Goal: Task Accomplishment & Management: Use online tool/utility

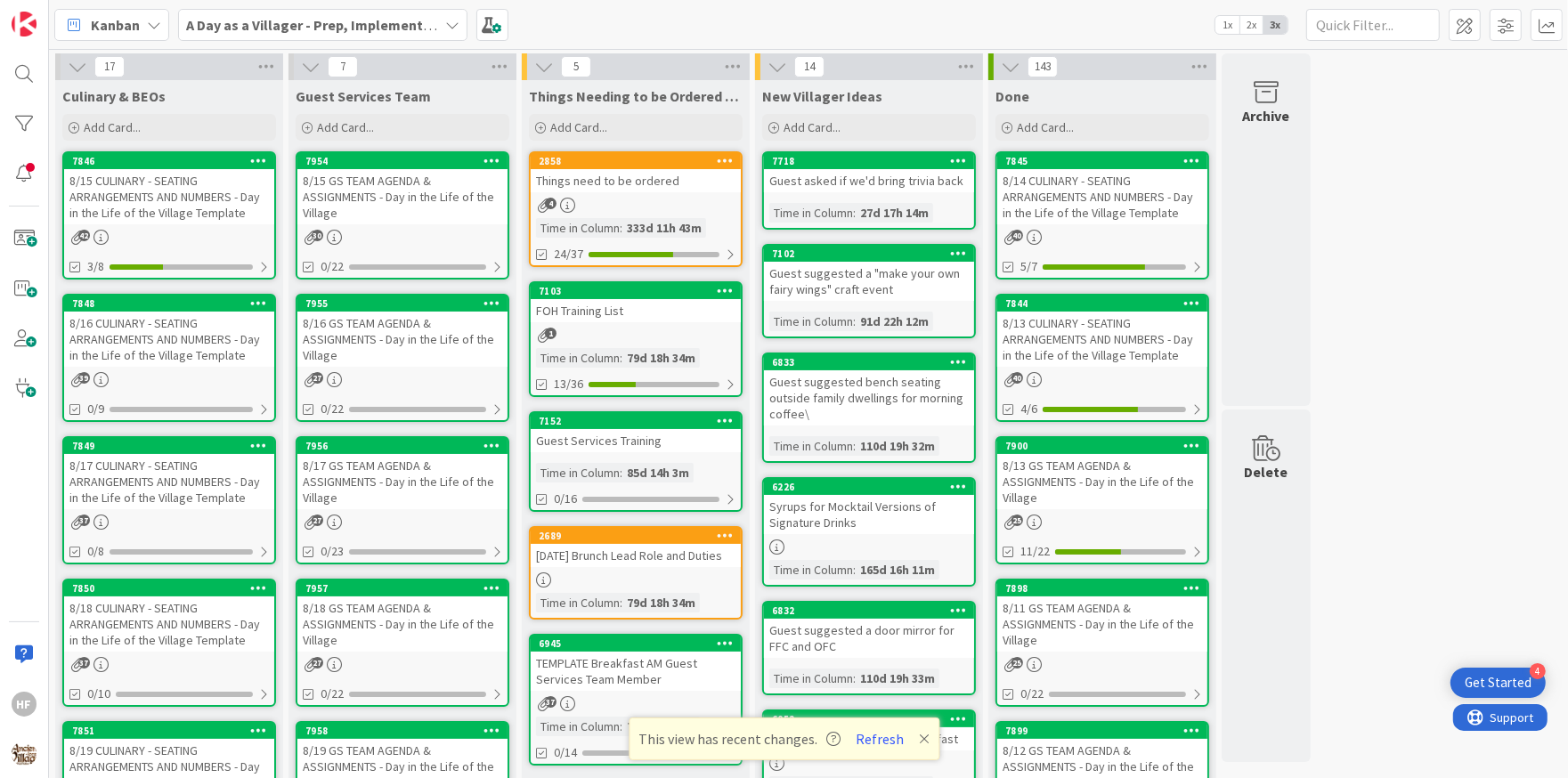
click at [183, 340] on div "8/16 CULINARY - SEATING ARRANGEMENTS AND NUMBERS - Day in the Life of the Villa…" at bounding box center [169, 339] width 210 height 55
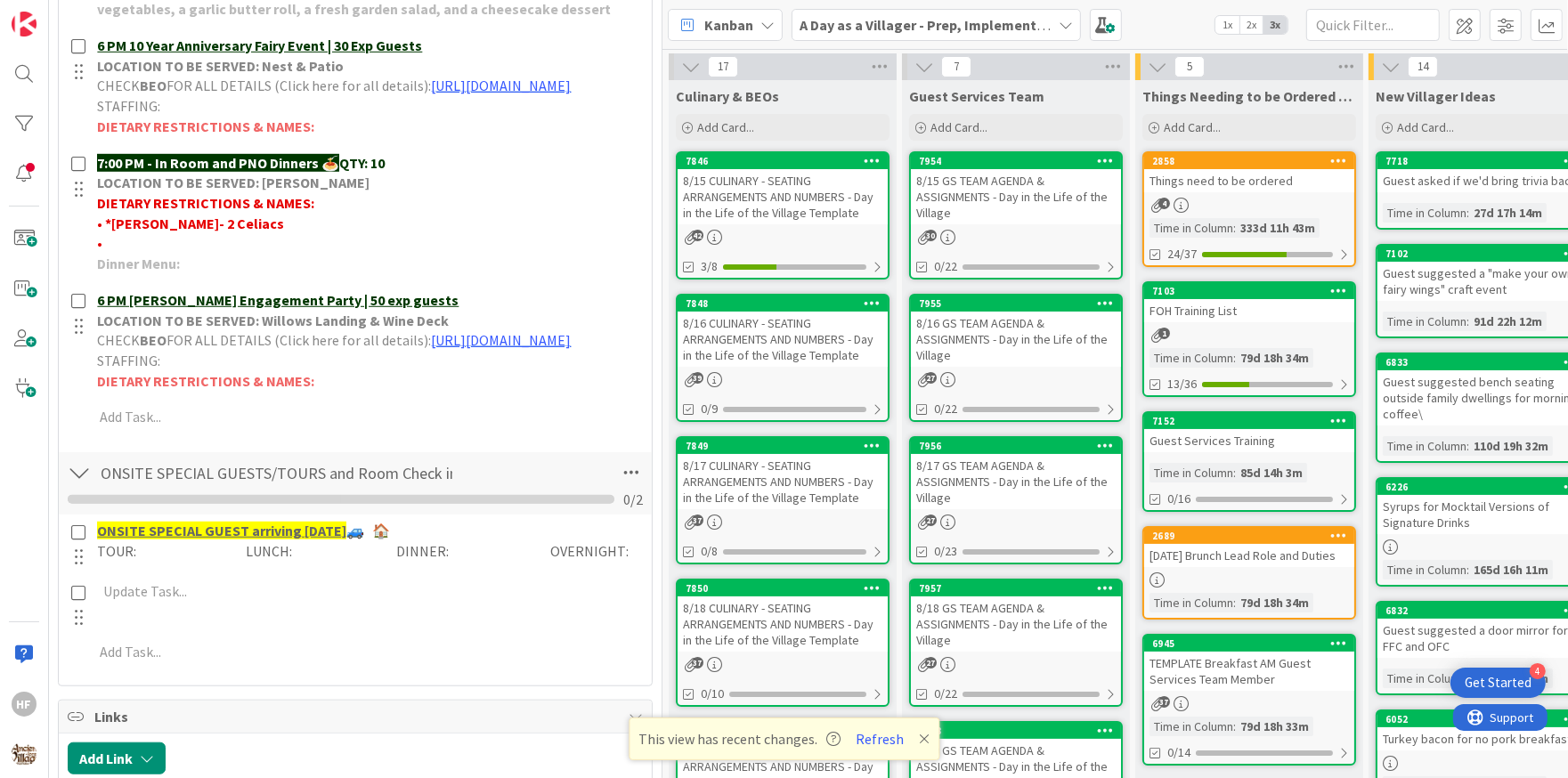
scroll to position [1132, 0]
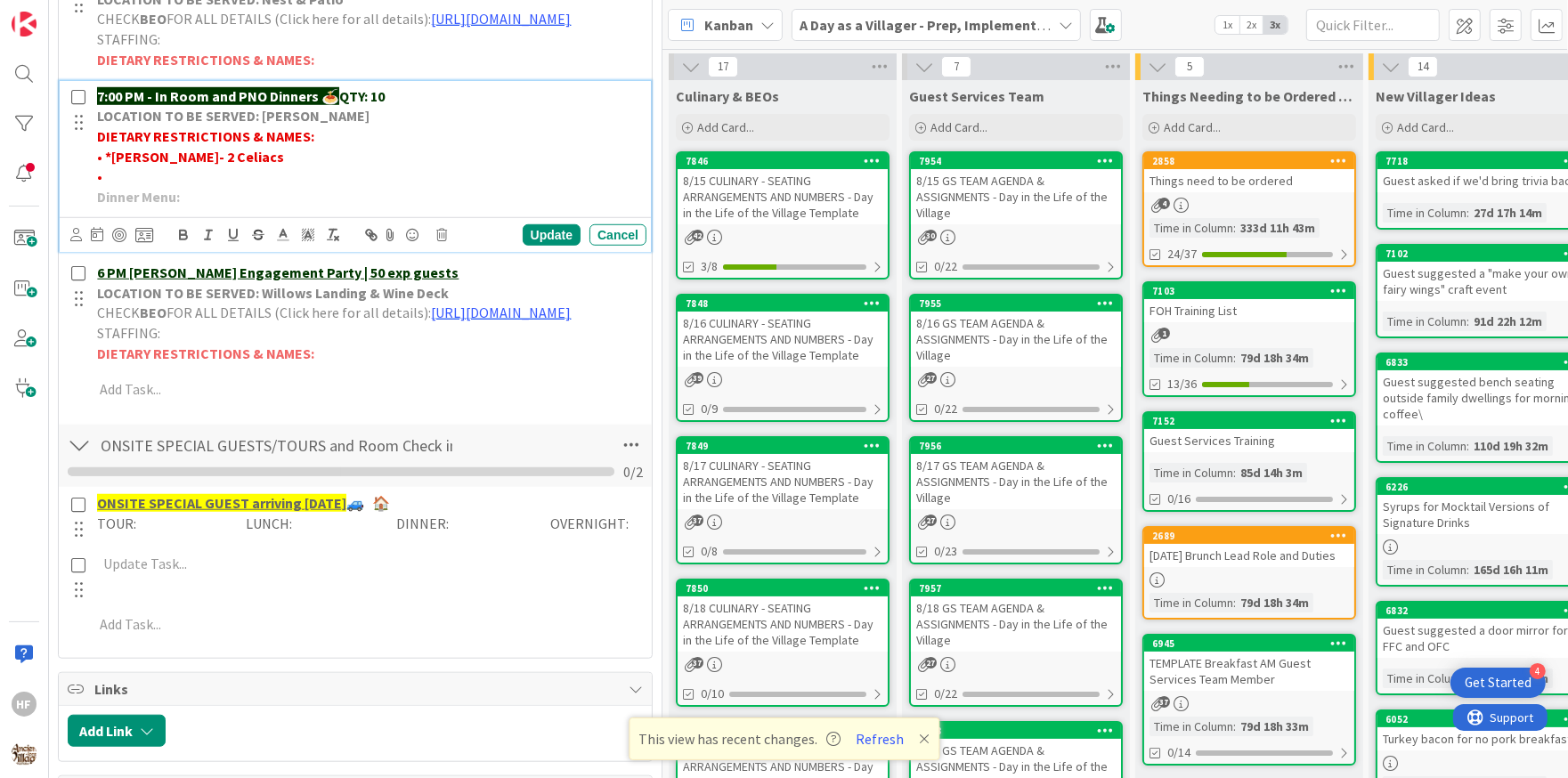
click at [412, 107] on p "7:00 PM - In Room and PNO Dinners 🍝 QTY: 10" at bounding box center [368, 97] width 542 height 21
click at [546, 245] on div "Update" at bounding box center [551, 235] width 58 height 21
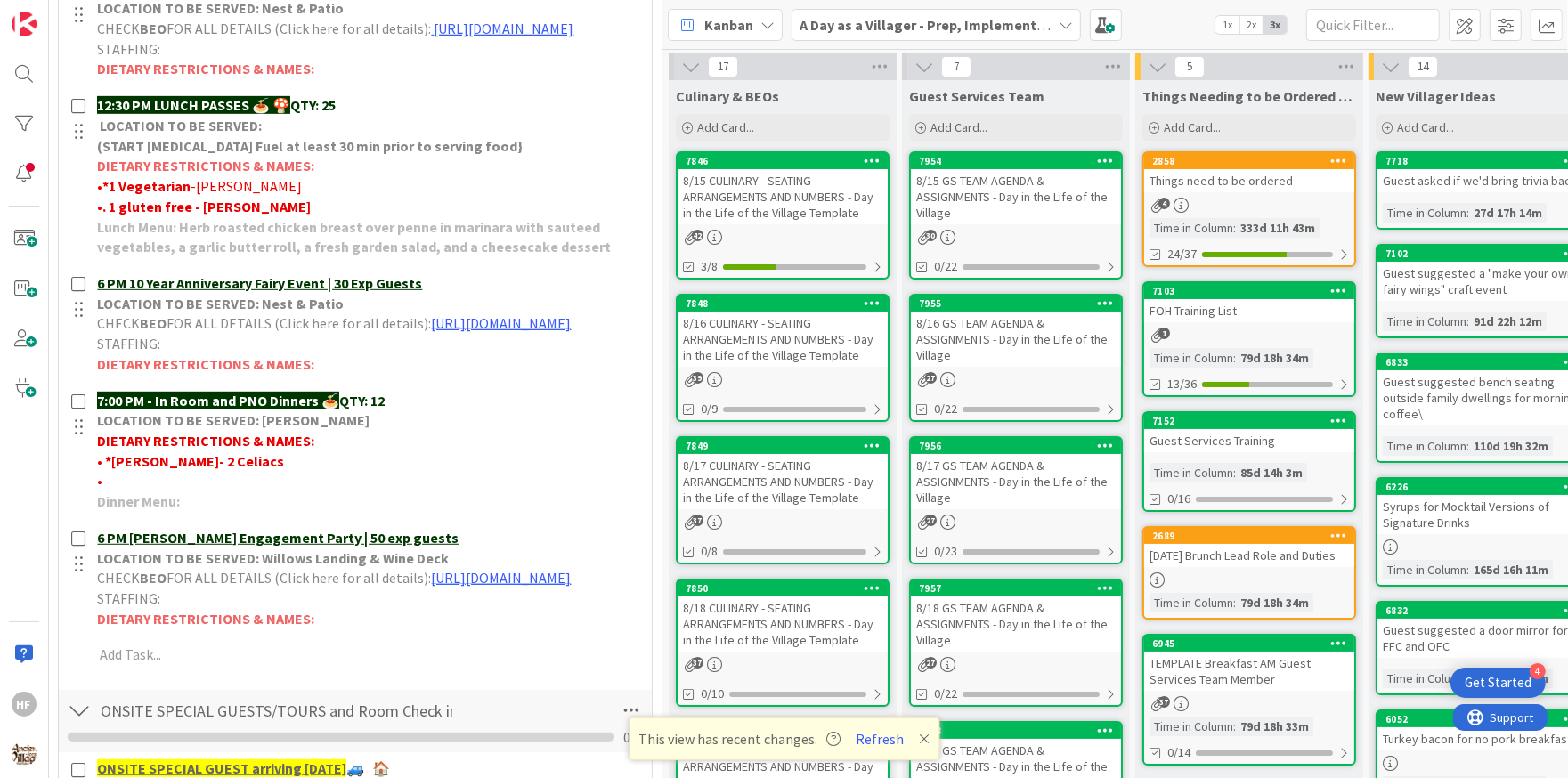
scroll to position [0, 0]
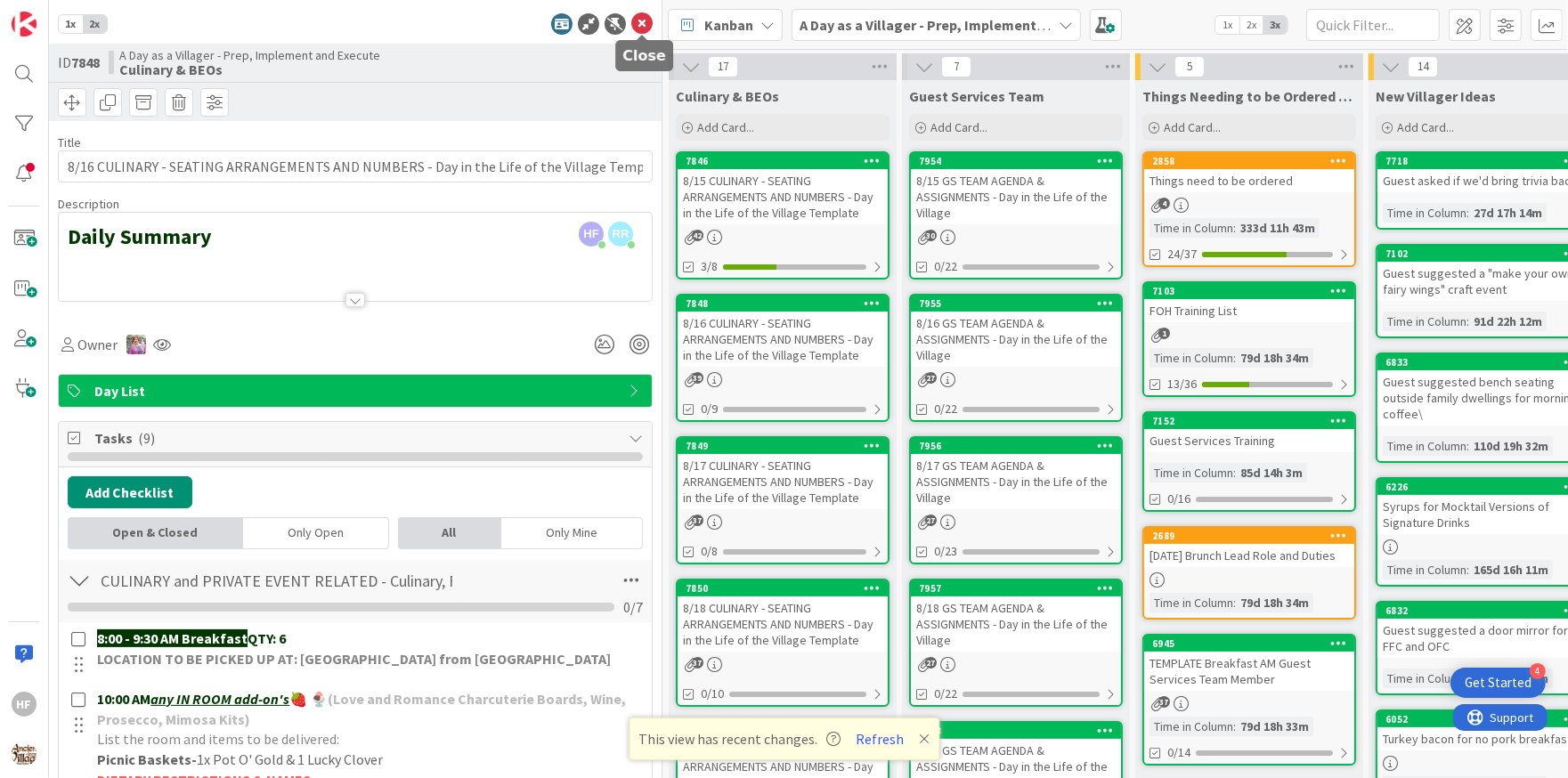
click at [635, 31] on icon at bounding box center [642, 23] width 21 height 21
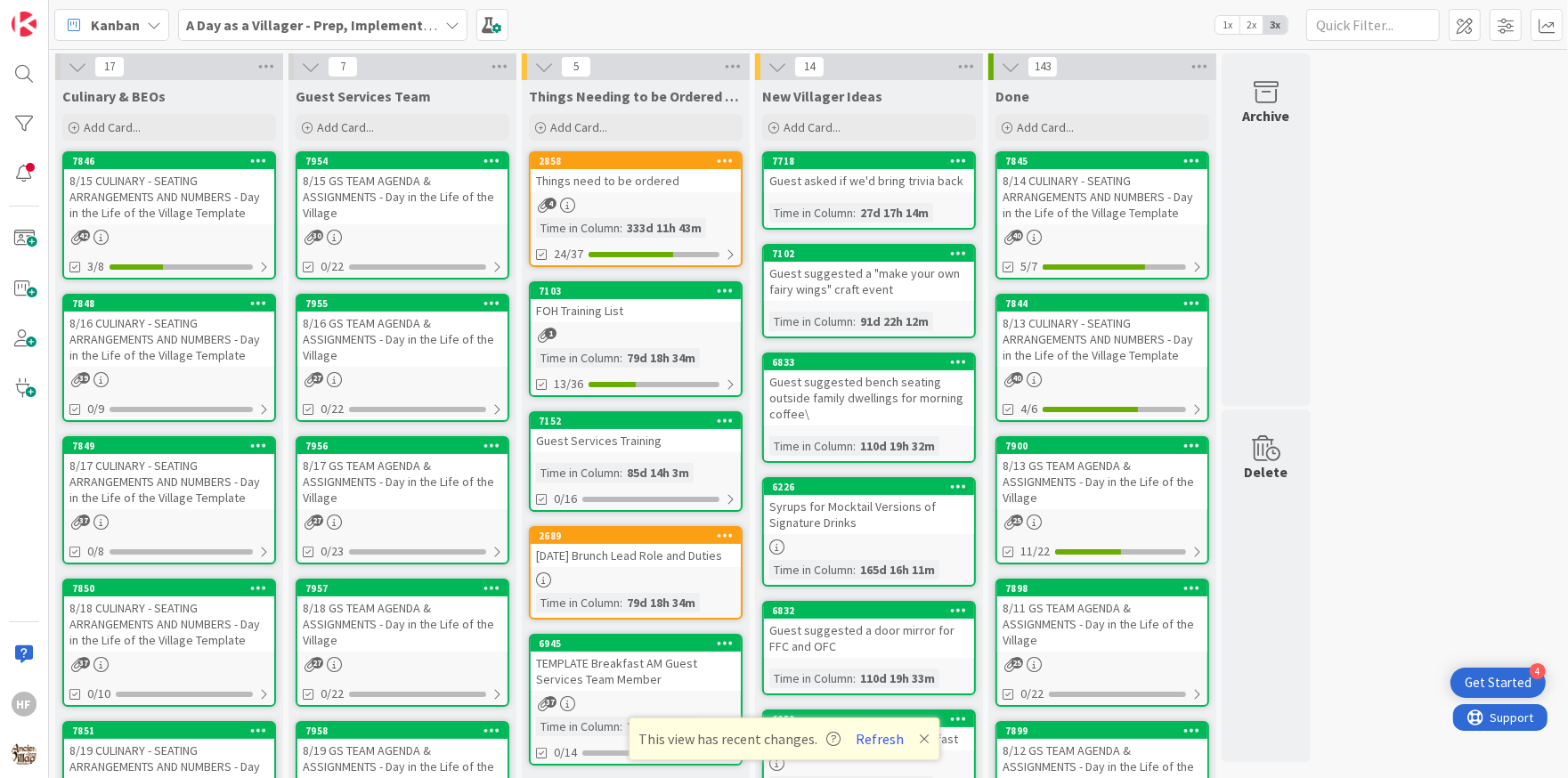
click at [201, 219] on div "8/15 CULINARY - SEATING ARRANGEMENTS AND NUMBERS - Day in the Life of the Villa…" at bounding box center [169, 196] width 210 height 55
